Goal: Task Accomplishment & Management: Manage account settings

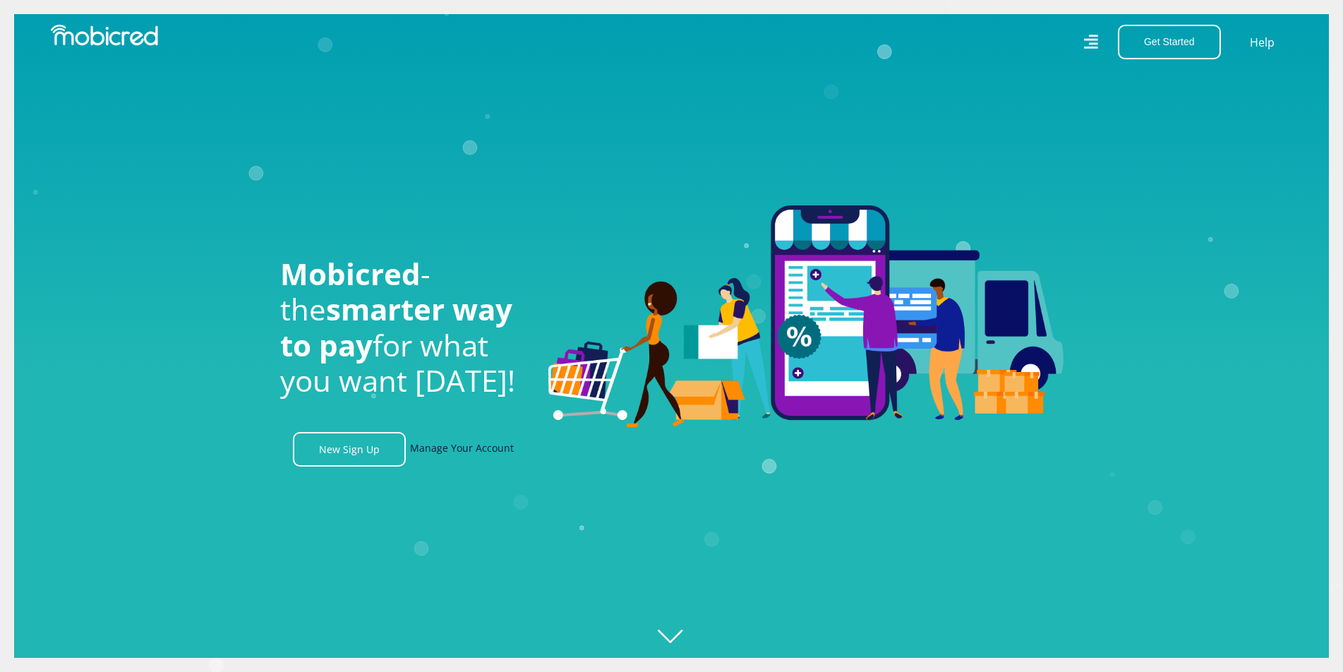
click at [438, 457] on link "Manage Your Account" at bounding box center [462, 449] width 104 height 35
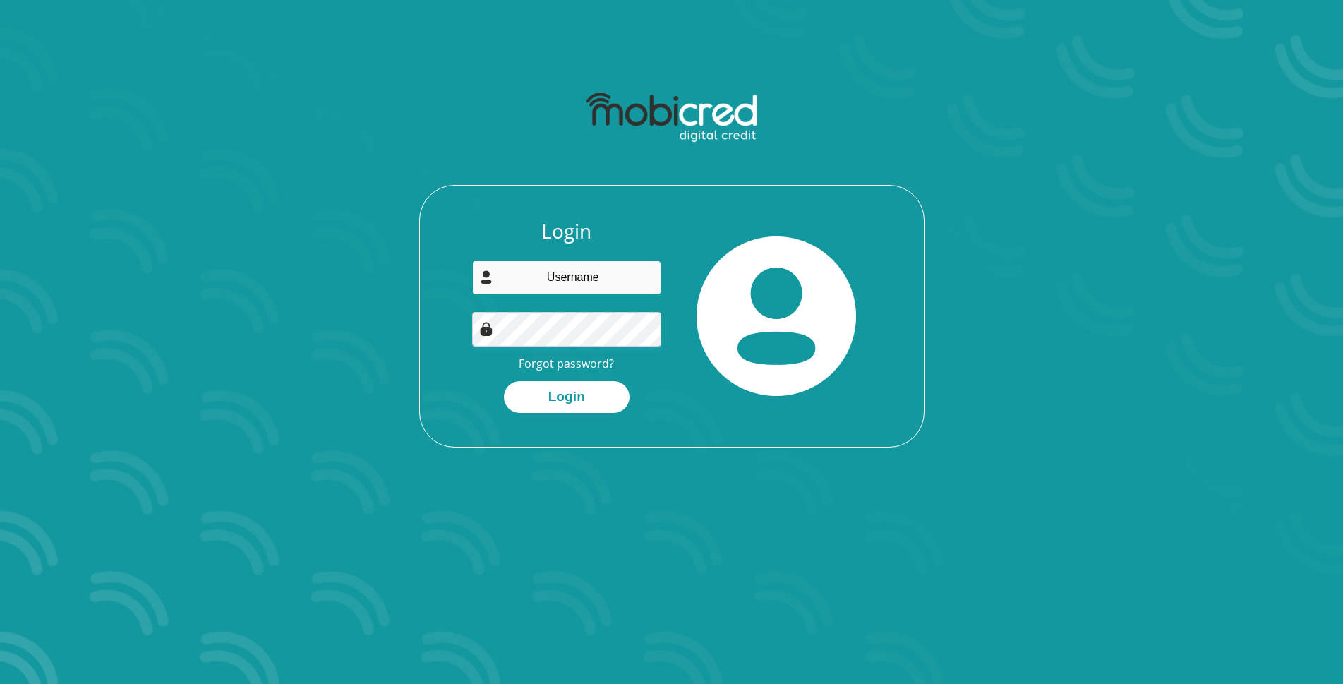
click at [554, 272] on input "email" at bounding box center [566, 277] width 189 height 35
type input "[EMAIL_ADDRESS][DOMAIN_NAME]"
click at [563, 400] on button "Login" at bounding box center [567, 397] width 126 height 32
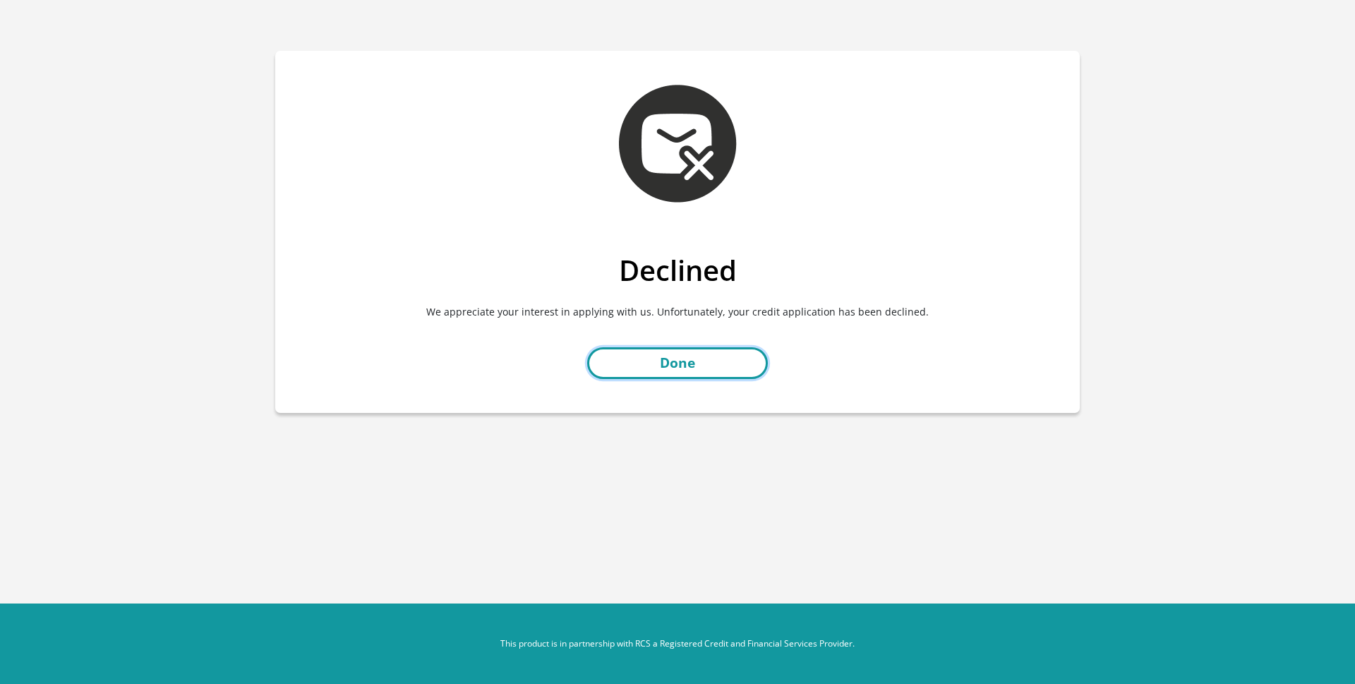
click at [733, 363] on link "Done" at bounding box center [677, 363] width 181 height 32
